Goal: Information Seeking & Learning: Check status

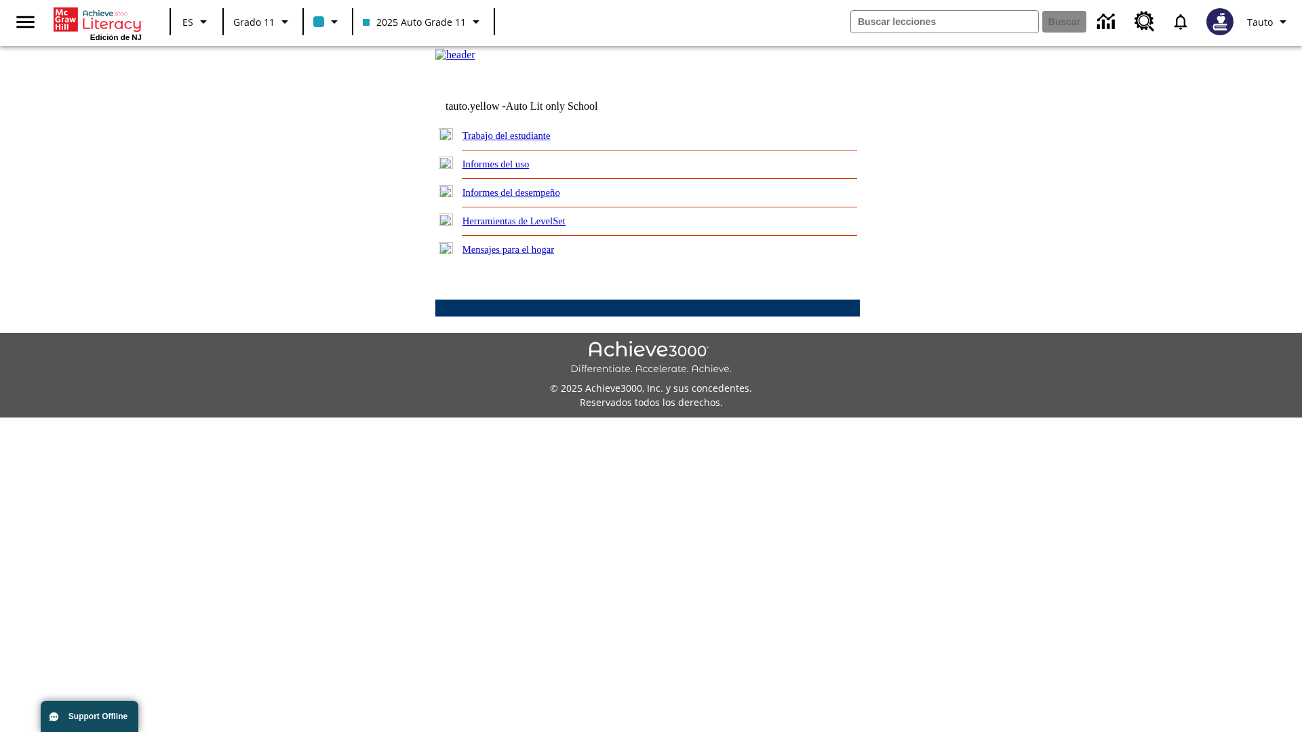
click at [506, 169] on link "Informes del uso" at bounding box center [495, 164] width 67 height 11
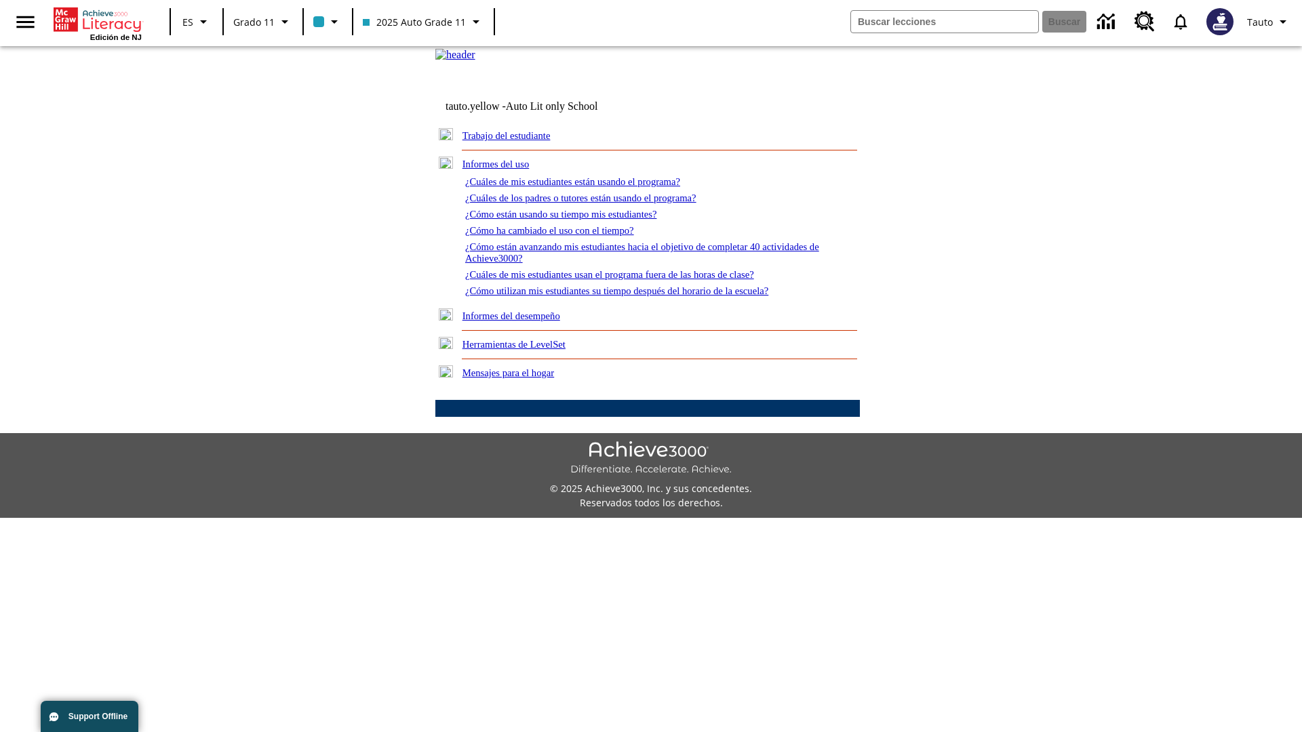
click at [591, 187] on link "¿Cuáles de mis estudiantes están usando el programa?" at bounding box center [572, 181] width 215 height 11
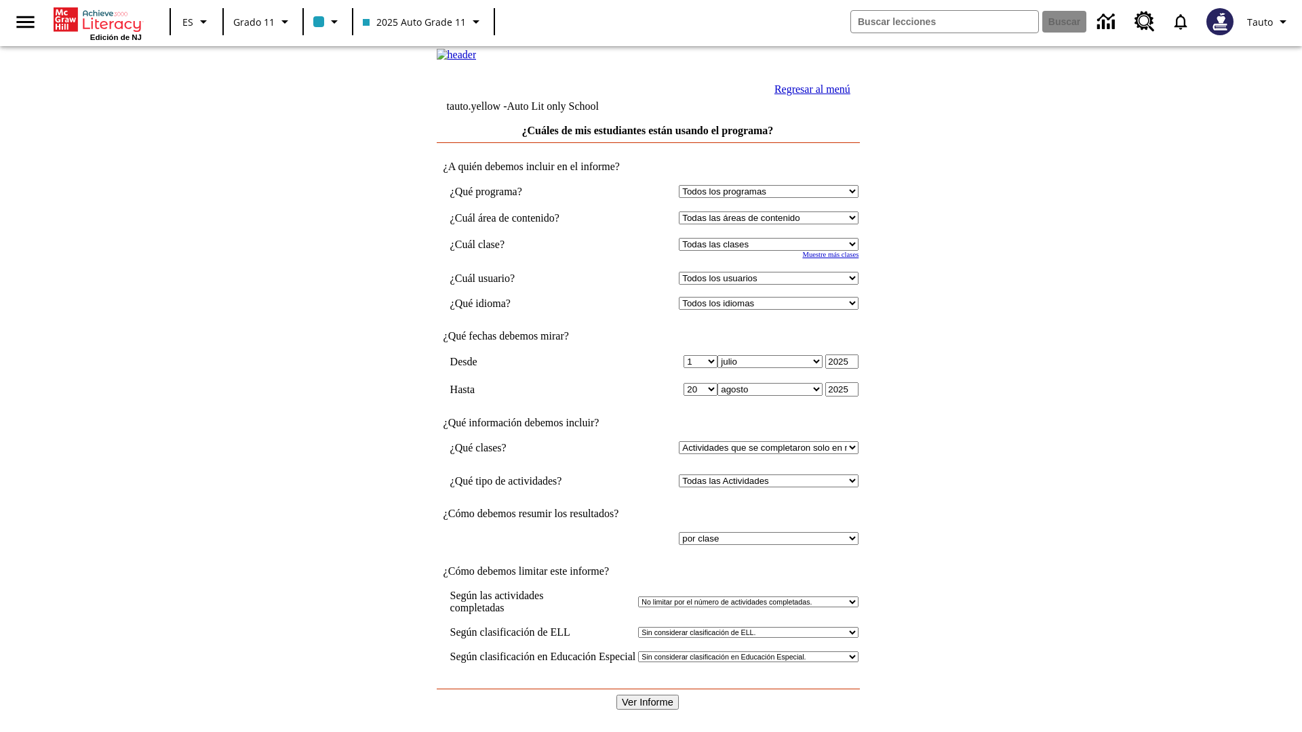
click at [648, 695] on input "Ver Informe" at bounding box center [647, 702] width 62 height 15
click at [809, 95] on link "Regresar al menú" at bounding box center [812, 89] width 76 height 12
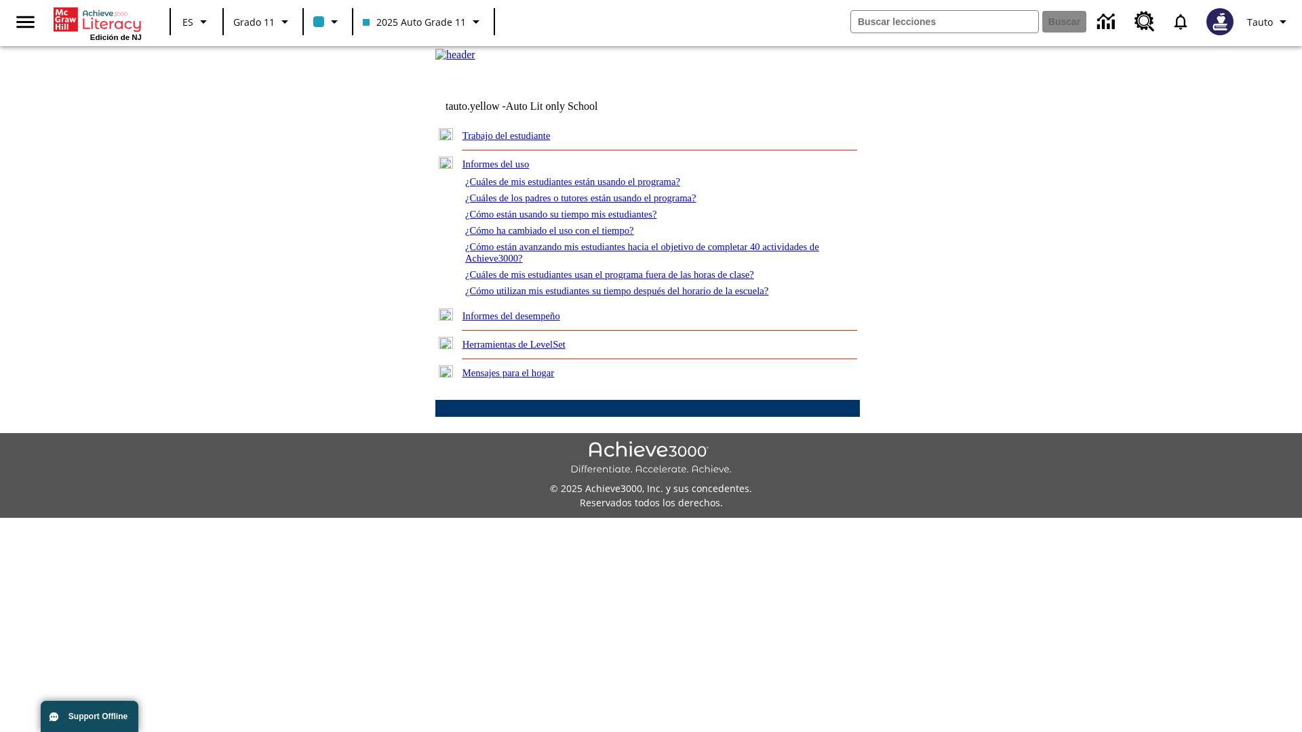
click at [577, 220] on link "¿Cómo están usando su tiempo mis estudiantes?" at bounding box center [561, 214] width 192 height 11
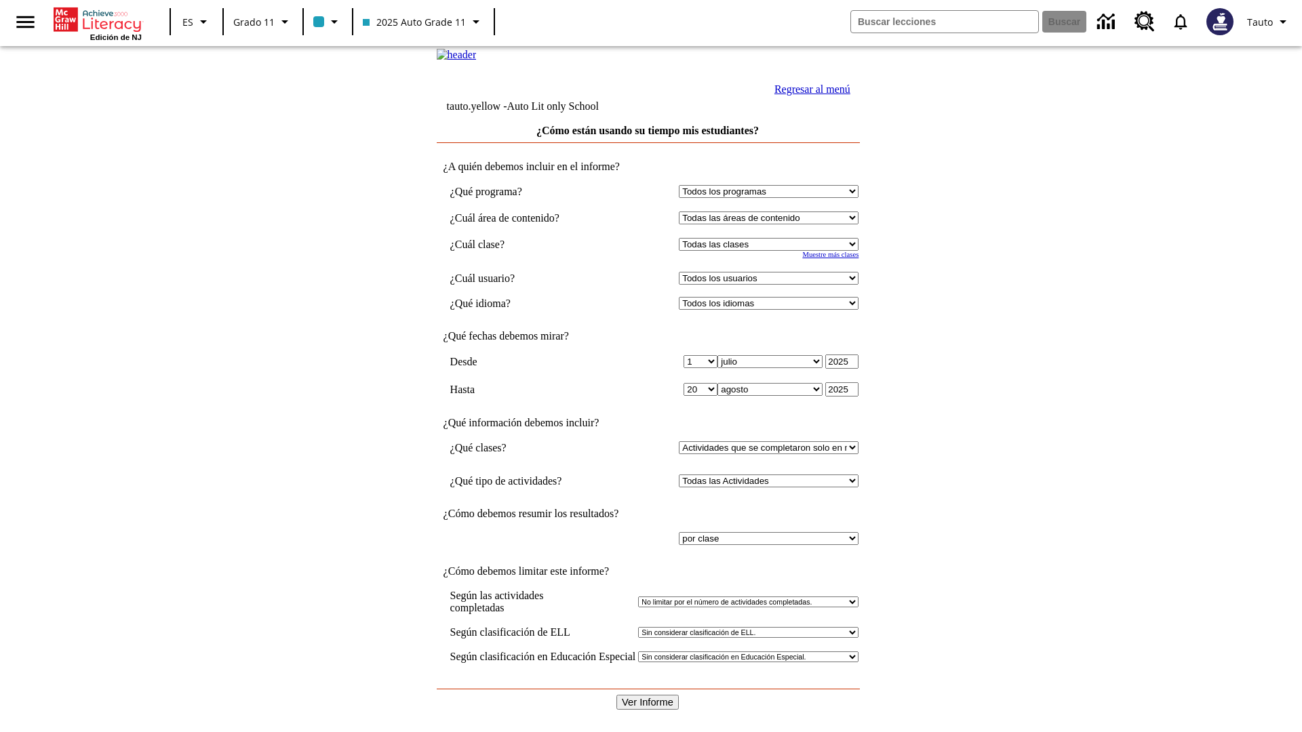
click at [648, 695] on input "Ver Informe" at bounding box center [647, 702] width 62 height 15
click at [809, 95] on link "Regresar al menú" at bounding box center [812, 89] width 76 height 12
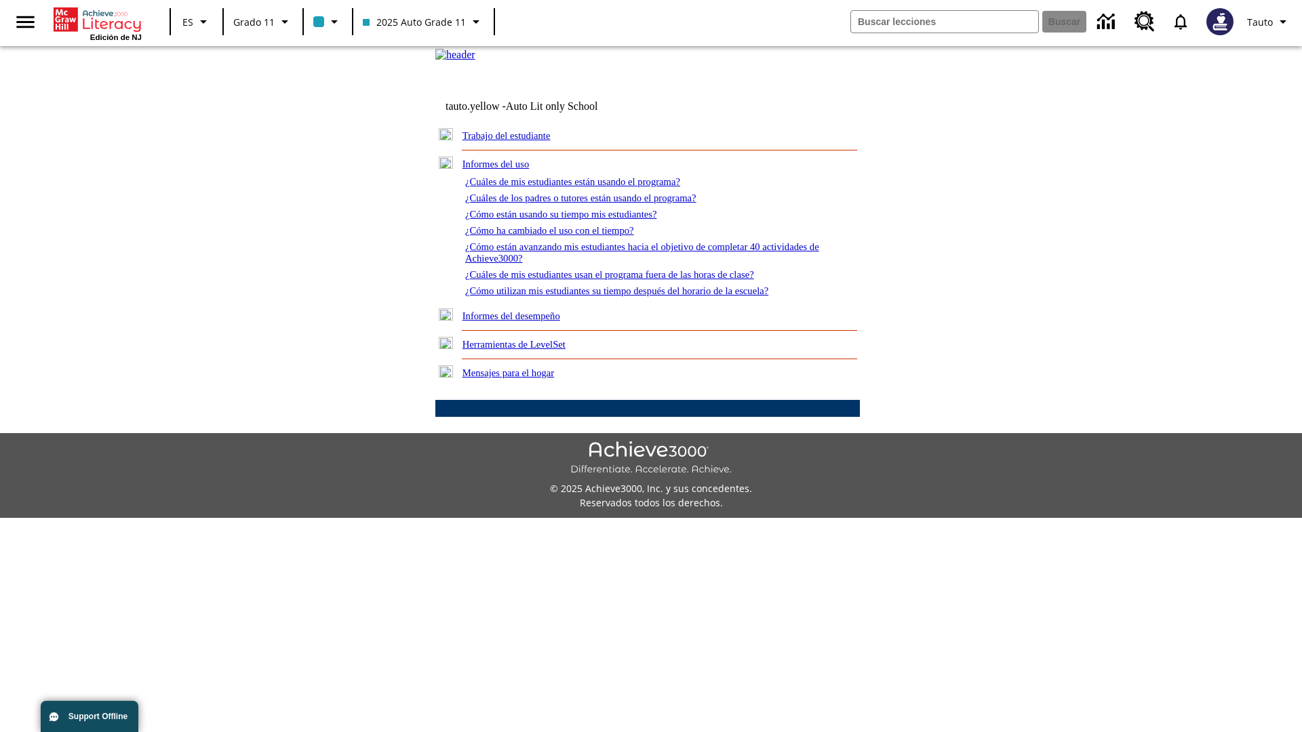
click at [640, 296] on link "¿Cómo utilizan mis estudiantes su tiempo después del horario de la escuela?" at bounding box center [616, 290] width 303 height 11
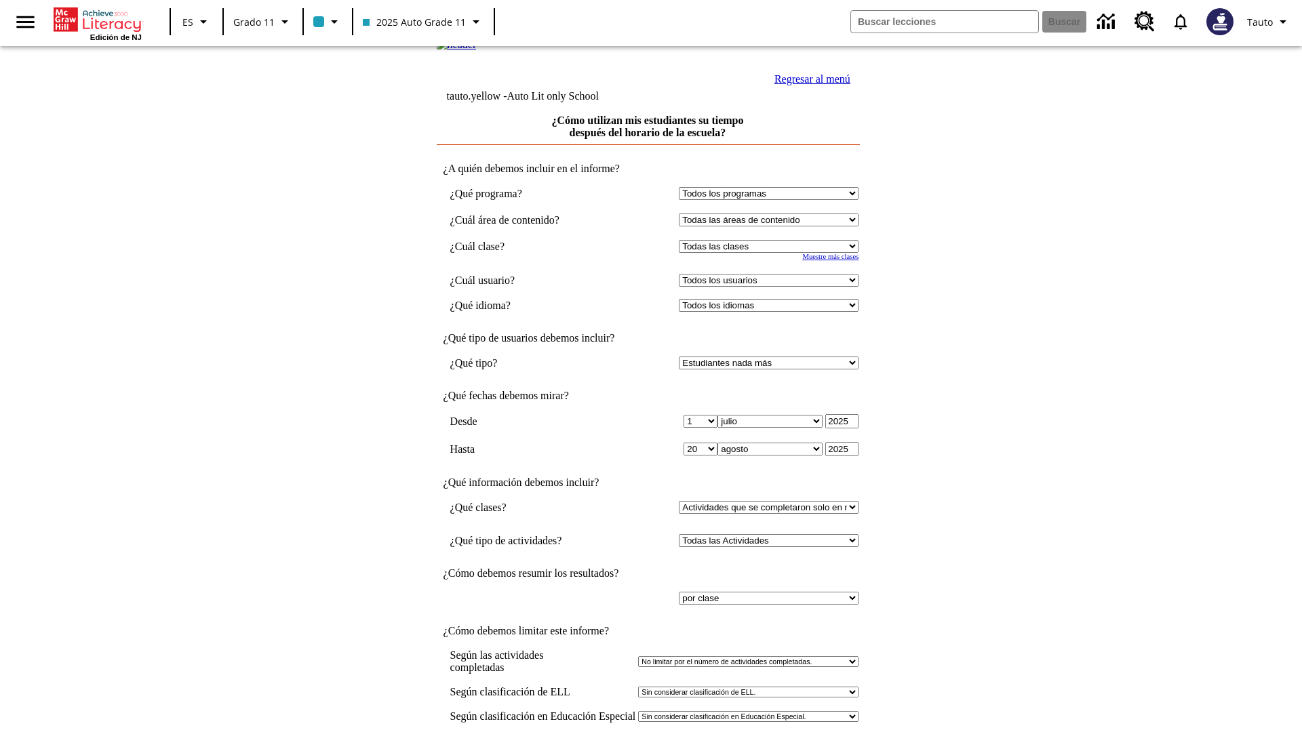
scroll to position [10, 0]
